Goal: Find specific page/section: Find specific page/section

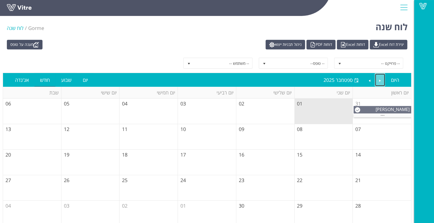
click at [381, 81] on link "Previous" at bounding box center [380, 80] width 10 height 13
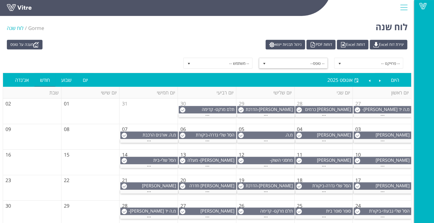
click at [288, 64] on span "-- טופס--" at bounding box center [298, 63] width 59 height 10
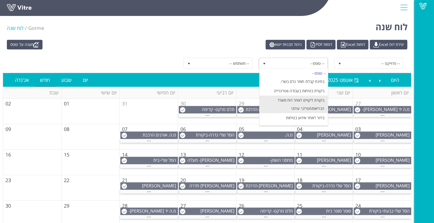
scroll to position [30, 0]
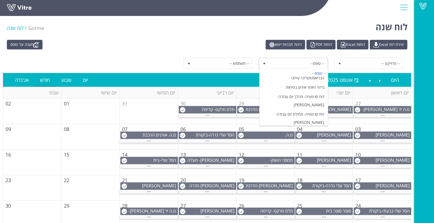
click at [298, 127] on li "הדרכת בטיחות מזון" at bounding box center [294, 131] width 68 height 9
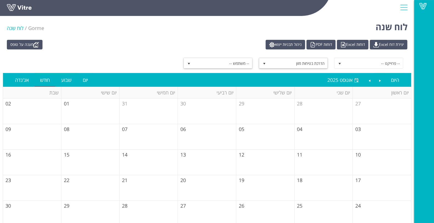
click at [238, 62] on span "-- משתמש --" at bounding box center [223, 63] width 59 height 10
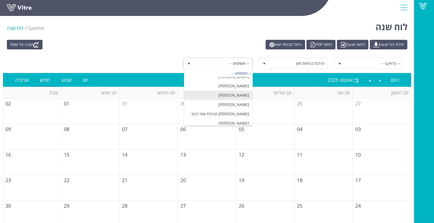
scroll to position [91, 0]
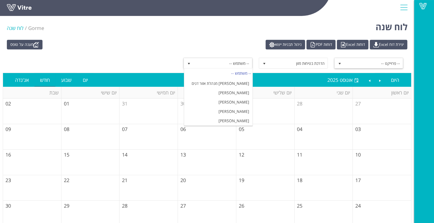
click at [338, 62] on span "select" at bounding box center [340, 63] width 4 height 4
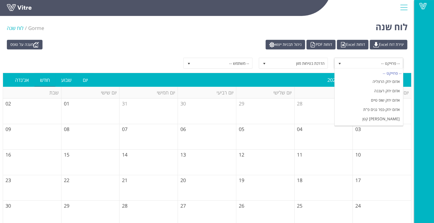
click at [227, 54] on div "-- פרוייקט -- הדרכת בטיחות מזון 6803 -- משתמש --" at bounding box center [207, 62] width 409 height 19
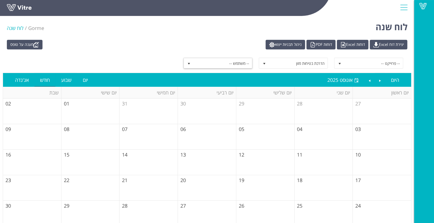
click at [228, 65] on span "-- משתמש --" at bounding box center [223, 63] width 59 height 10
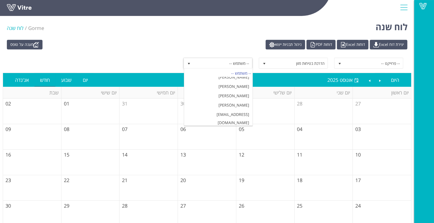
scroll to position [152, 0]
click at [226, 120] on li "[PERSON_NAME]" at bounding box center [218, 124] width 68 height 9
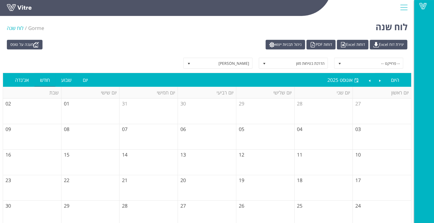
click at [159, 55] on div "-- פרוייקט -- הדרכת בטיחות מזון 6803 Hanan Vaknin 159" at bounding box center [207, 62] width 409 height 19
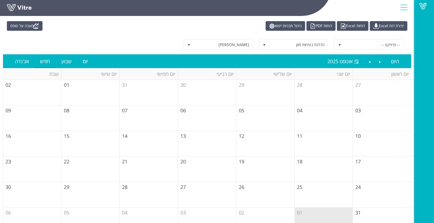
scroll to position [30, 0]
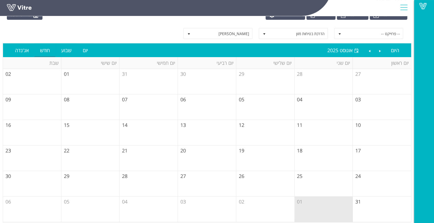
click at [360, 36] on span "-- פרוייקט --" at bounding box center [374, 34] width 59 height 10
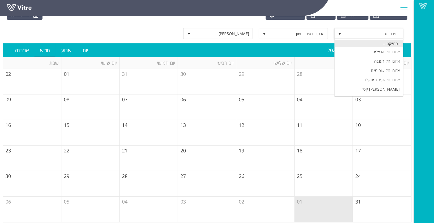
click at [364, 44] on div "-- פרוייקט --" at bounding box center [369, 43] width 68 height 7
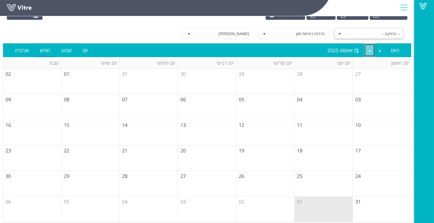
click at [374, 53] on link "Next" at bounding box center [370, 50] width 10 height 13
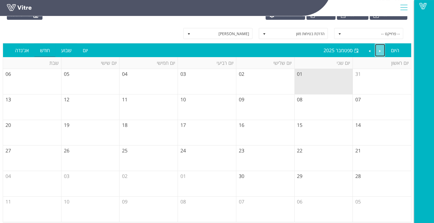
click at [379, 51] on link "Previous" at bounding box center [380, 50] width 10 height 13
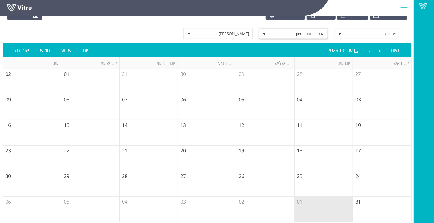
click at [287, 35] on span "הדרכת בטיחות מזון" at bounding box center [298, 34] width 59 height 10
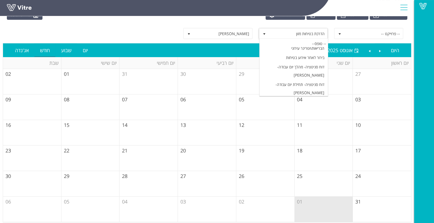
click at [287, 35] on span "הדרכת בטיחות מזון" at bounding box center [298, 34] width 59 height 10
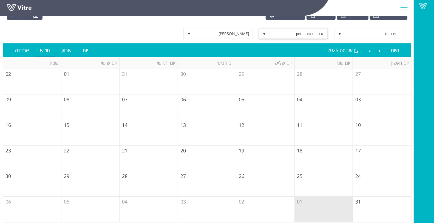
click at [287, 35] on span "הדרכת בטיחות מזון" at bounding box center [298, 34] width 59 height 10
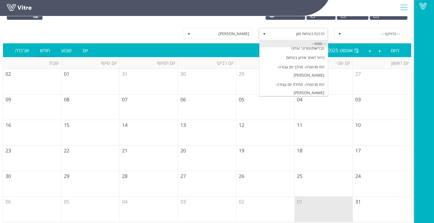
click at [299, 44] on div "-- טופס--" at bounding box center [294, 43] width 68 height 7
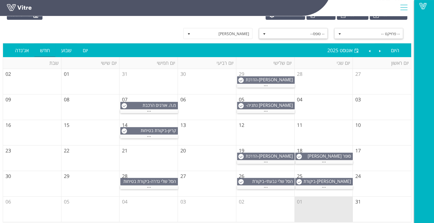
click at [359, 33] on span "-- פרוייקט --" at bounding box center [374, 34] width 59 height 10
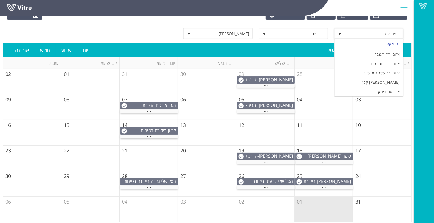
scroll to position [0, 0]
click at [351, 16] on div "Vitre" at bounding box center [207, 8] width 414 height 16
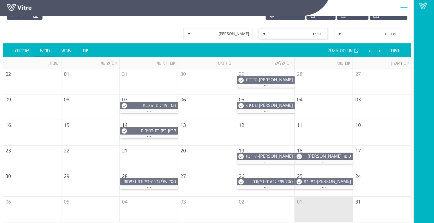
click at [272, 30] on span "-- טופס--" at bounding box center [298, 34] width 59 height 10
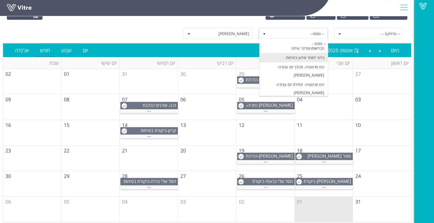
click at [278, 55] on li "בירור לאחר אירוע בטיחות" at bounding box center [294, 57] width 68 height 9
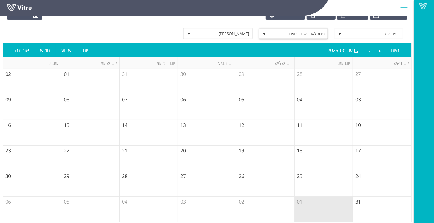
click at [276, 35] on span "בירור לאחר אירוע בטיחות" at bounding box center [298, 34] width 59 height 10
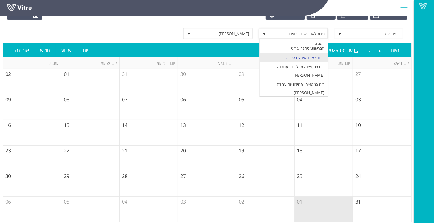
click at [290, 97] on li "הדרכת בטיחות מזון" at bounding box center [294, 101] width 68 height 9
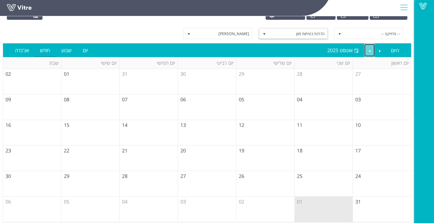
click at [373, 54] on link "Next" at bounding box center [370, 50] width 10 height 13
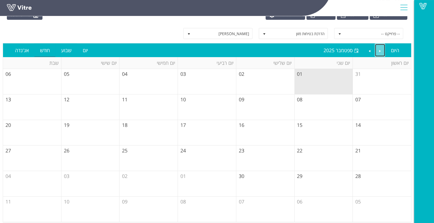
click at [381, 52] on link "Previous" at bounding box center [380, 50] width 10 height 13
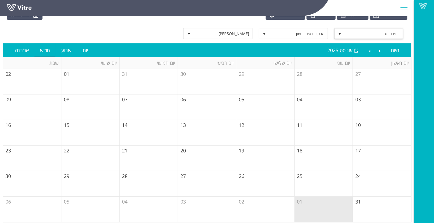
click at [342, 34] on span "select" at bounding box center [340, 34] width 4 height 4
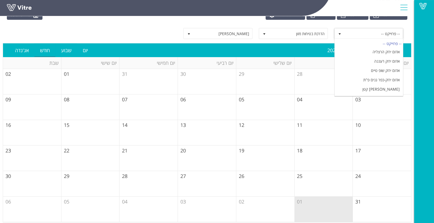
click at [352, 32] on span "-- פרוייקט --" at bounding box center [374, 34] width 59 height 10
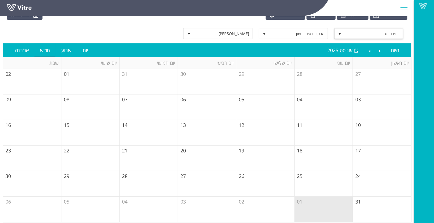
click at [352, 33] on span "-- פרוייקט --" at bounding box center [374, 34] width 59 height 10
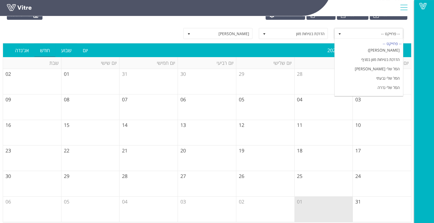
scroll to position [213, 0]
click at [361, 133] on li "חנות פרטית- [GEOGRAPHIC_DATA]" at bounding box center [369, 137] width 68 height 9
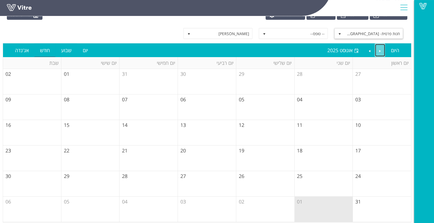
click at [377, 52] on link "Previous" at bounding box center [380, 50] width 10 height 13
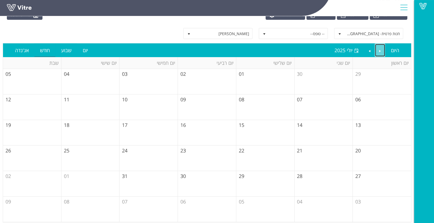
click at [381, 50] on link "Previous" at bounding box center [380, 50] width 10 height 13
click at [375, 50] on li at bounding box center [380, 49] width 11 height 13
click at [331, 103] on span "חנות פרטית- [GEOGRAPHIC_DATA]" at bounding box center [331, 108] width 44 height 12
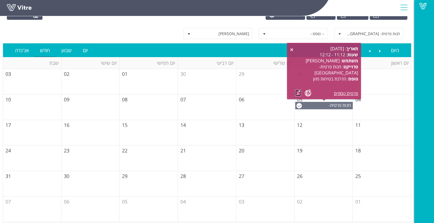
click at [299, 94] on link at bounding box center [298, 92] width 6 height 7
